Goal: Find specific page/section: Find specific page/section

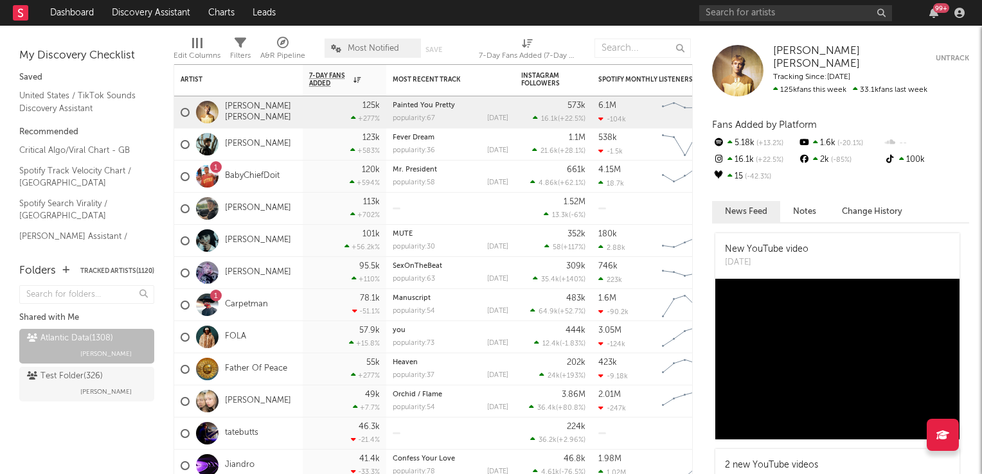
click at [382, 48] on span "Most Notified" at bounding box center [373, 48] width 51 height 8
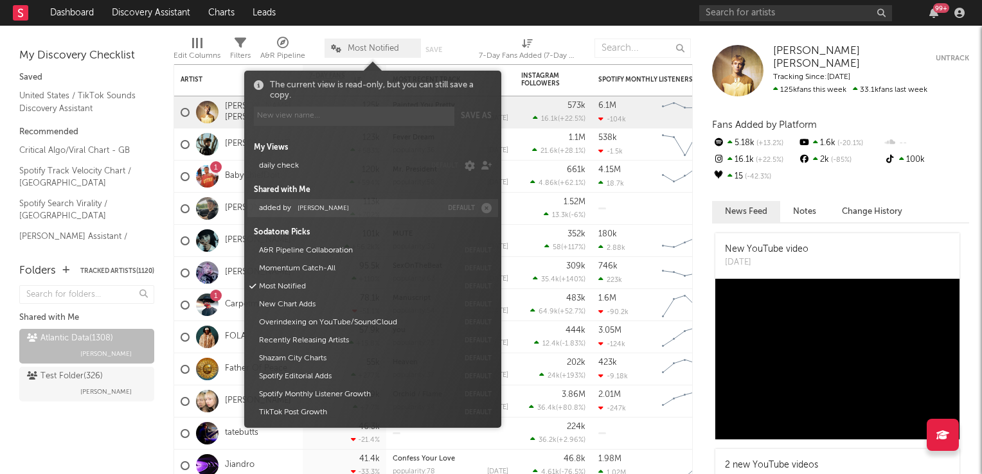
click at [342, 212] on button "added by [PERSON_NAME]" at bounding box center [348, 208] width 187 height 18
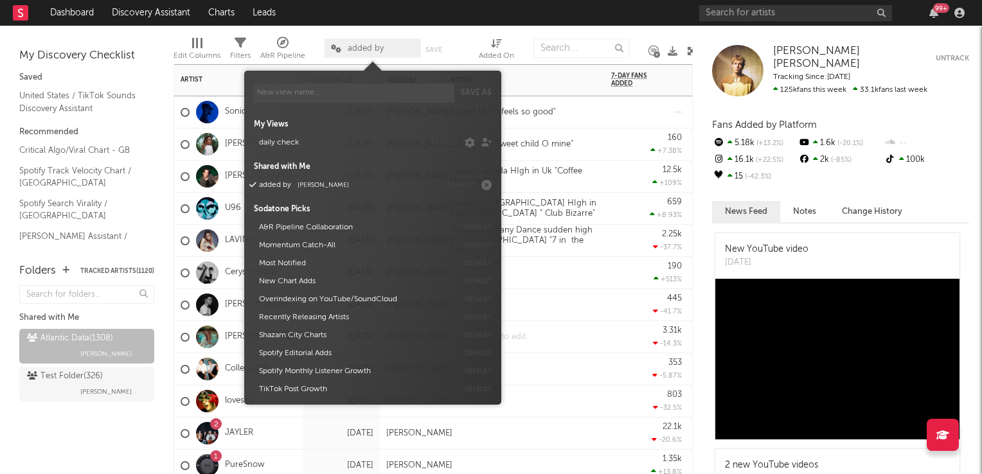
click at [566, 328] on div at bounding box center [524, 336] width 161 height 31
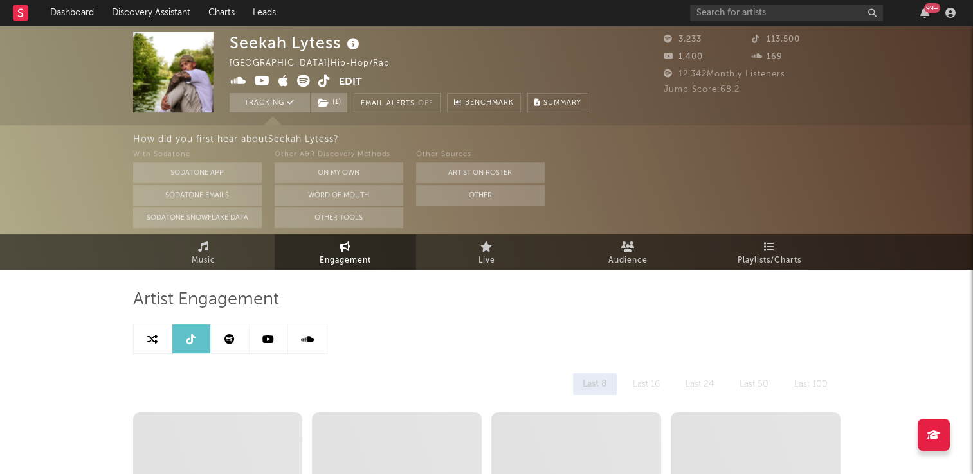
select select "6m"
